Goal: Navigation & Orientation: Understand site structure

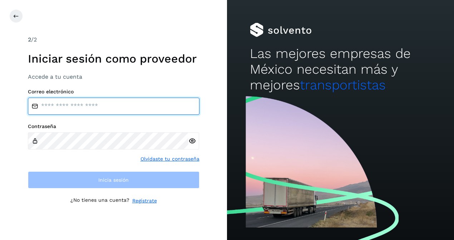
type input "**********"
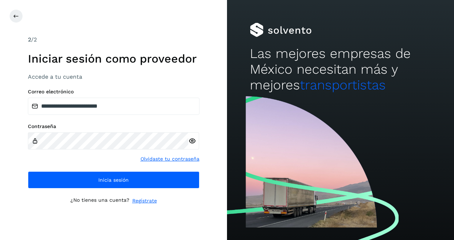
click at [192, 141] on icon at bounding box center [192, 141] width 8 height 8
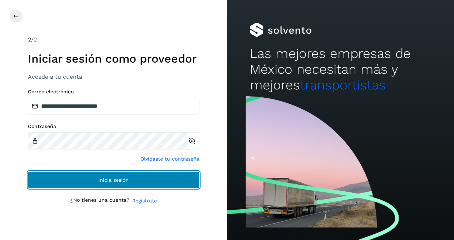
click at [119, 181] on span "Inicia sesión" at bounding box center [113, 179] width 30 height 5
click at [118, 181] on span "Inicia sesión" at bounding box center [113, 179] width 30 height 5
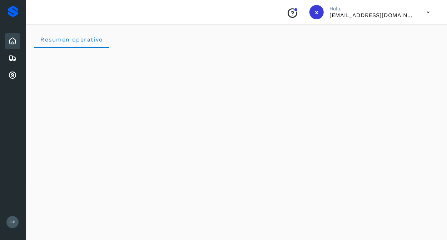
click at [8, 13] on div "Proveedores" at bounding box center [13, 11] width 10 height 11
click at [13, 74] on icon at bounding box center [12, 75] width 9 height 9
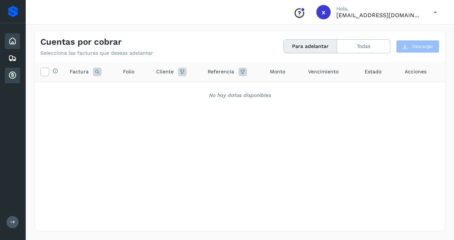
click at [11, 43] on icon at bounding box center [12, 41] width 9 height 9
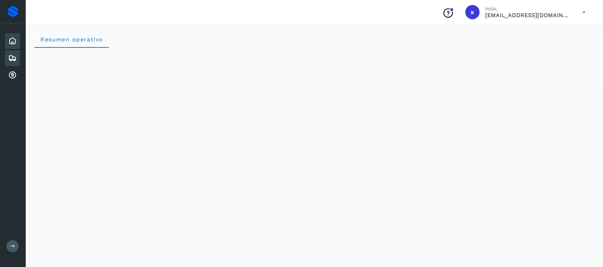
click at [12, 59] on icon at bounding box center [12, 58] width 9 height 9
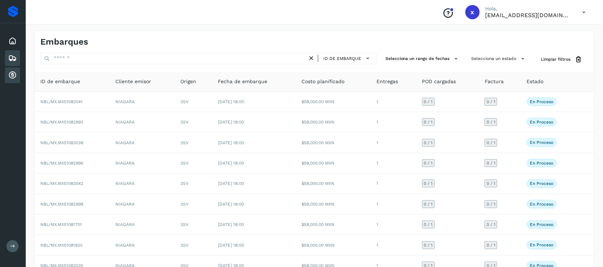
click at [13, 78] on icon at bounding box center [12, 75] width 9 height 9
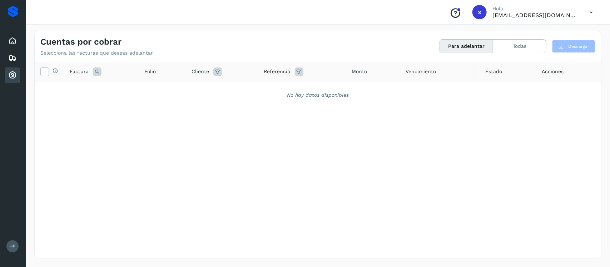
click at [453, 15] on p "[EMAIL_ADDRESS][DOMAIN_NAME]" at bounding box center [535, 15] width 86 height 7
click at [453, 11] on icon at bounding box center [591, 12] width 15 height 15
click at [453, 29] on div at bounding box center [305, 133] width 610 height 267
click at [11, 14] on div "Proveedores" at bounding box center [13, 11] width 10 height 11
click at [9, 239] on button at bounding box center [12, 246] width 12 height 12
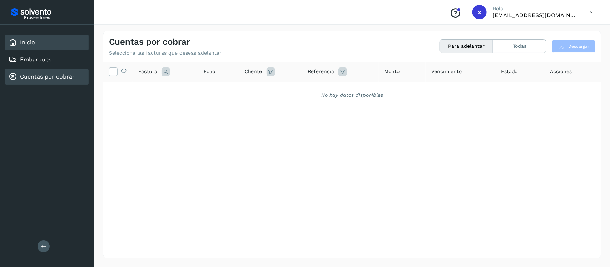
click at [41, 44] on div "Inicio" at bounding box center [47, 43] width 84 height 16
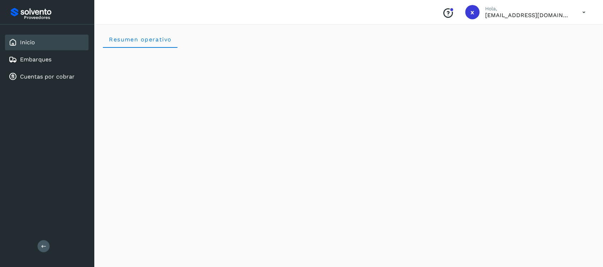
click at [36, 18] on p "Proveedores" at bounding box center [55, 17] width 62 height 5
click at [54, 17] on p "Proveedores" at bounding box center [55, 17] width 62 height 5
